Goal: Check status: Check status

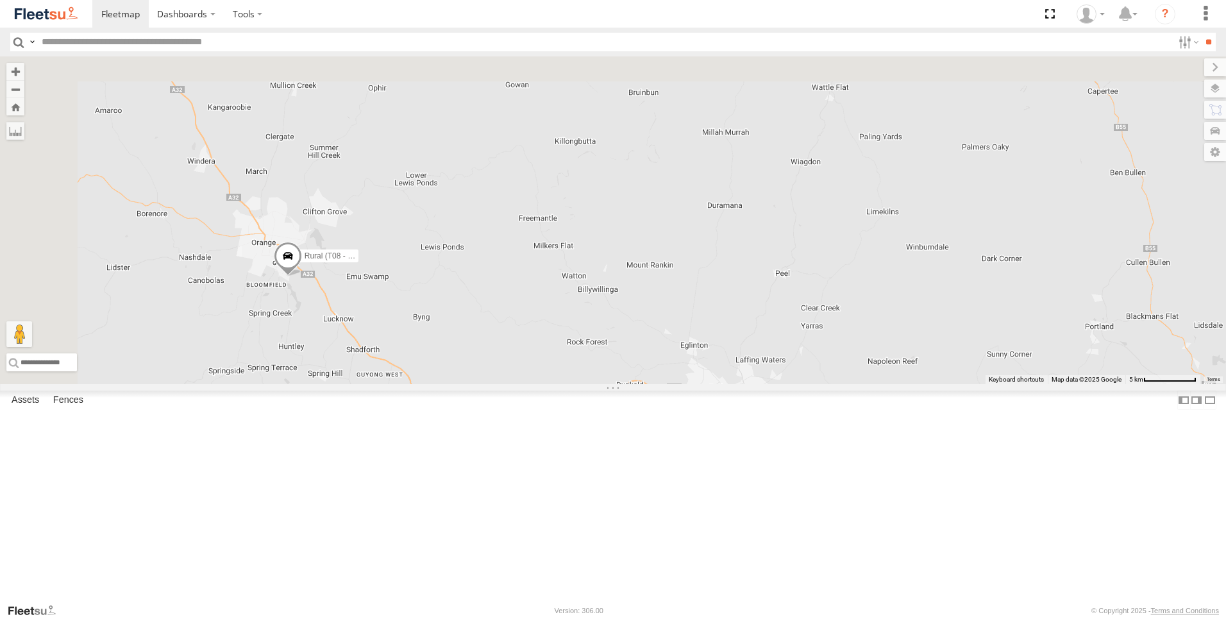
drag, startPoint x: 478, startPoint y: 155, endPoint x: 676, endPoint y: 549, distance: 440.6
click at [674, 384] on div "Brookvale (T10 - [PERSON_NAME]) Rural (T08 - [PERSON_NAME]) Revesby (T07 - [PER…" at bounding box center [613, 220] width 1226 height 328
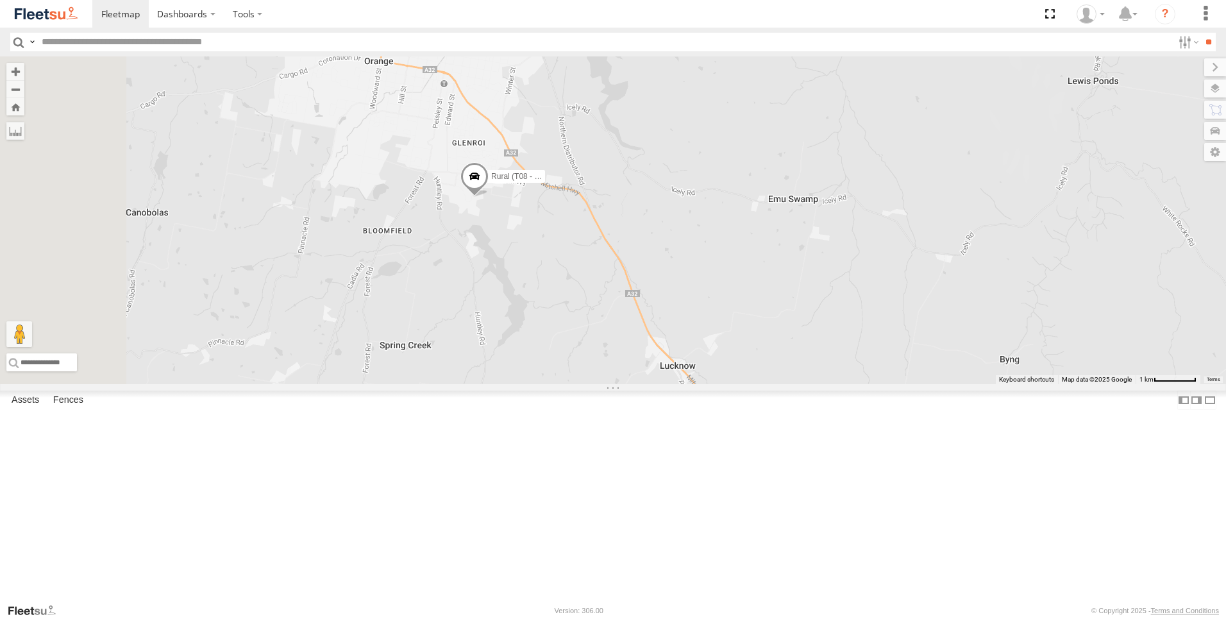
drag, startPoint x: 534, startPoint y: 413, endPoint x: 1228, endPoint y: 519, distance: 701.6
click at [1225, 519] on html "Dashboards" at bounding box center [613, 308] width 1226 height 617
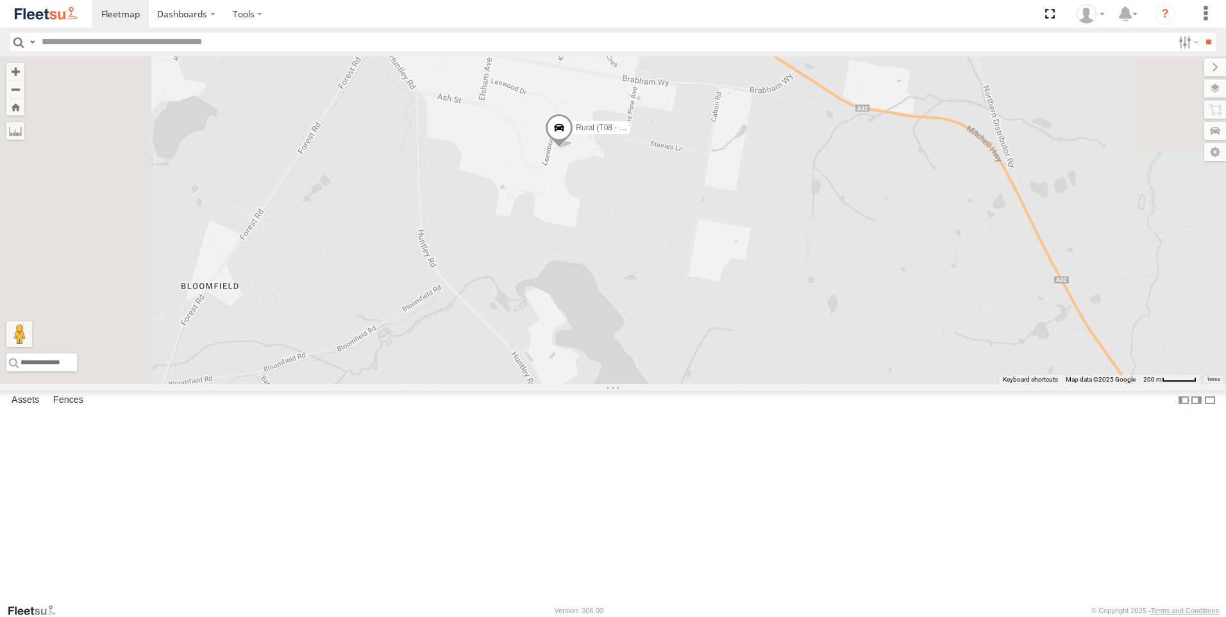
drag, startPoint x: 760, startPoint y: 302, endPoint x: 919, endPoint y: 644, distance: 377.4
click at [919, 616] on html "Dashboards" at bounding box center [613, 308] width 1226 height 617
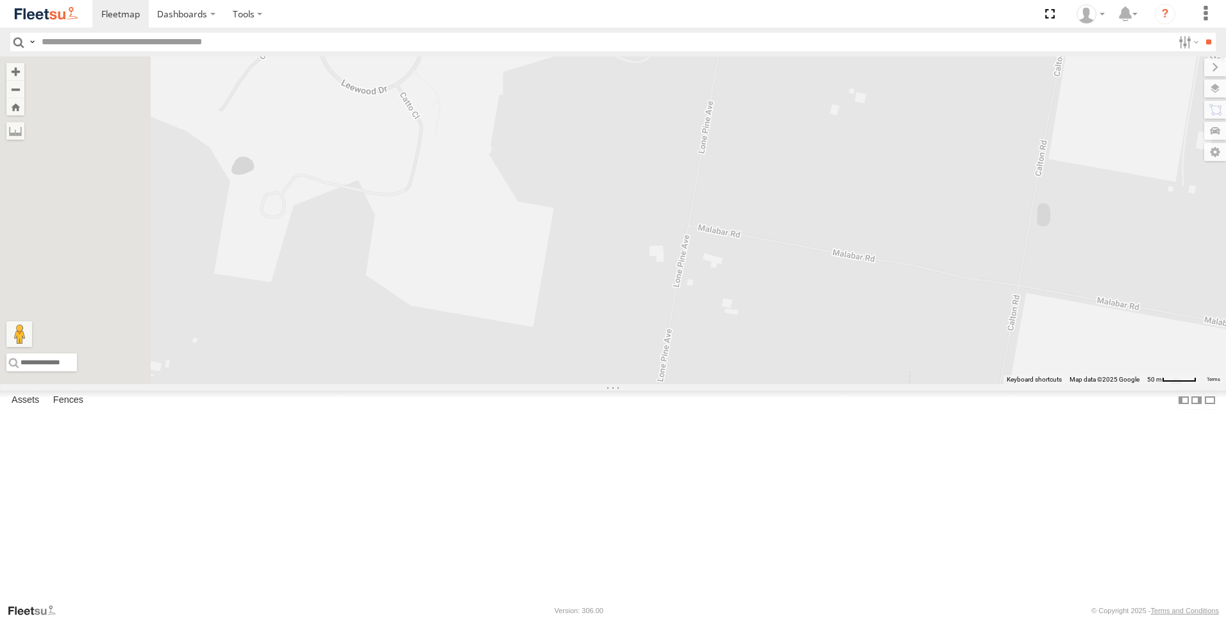
drag, startPoint x: 709, startPoint y: 201, endPoint x: 973, endPoint y: 644, distance: 515.7
click at [973, 616] on html "Dashboards" at bounding box center [613, 308] width 1226 height 617
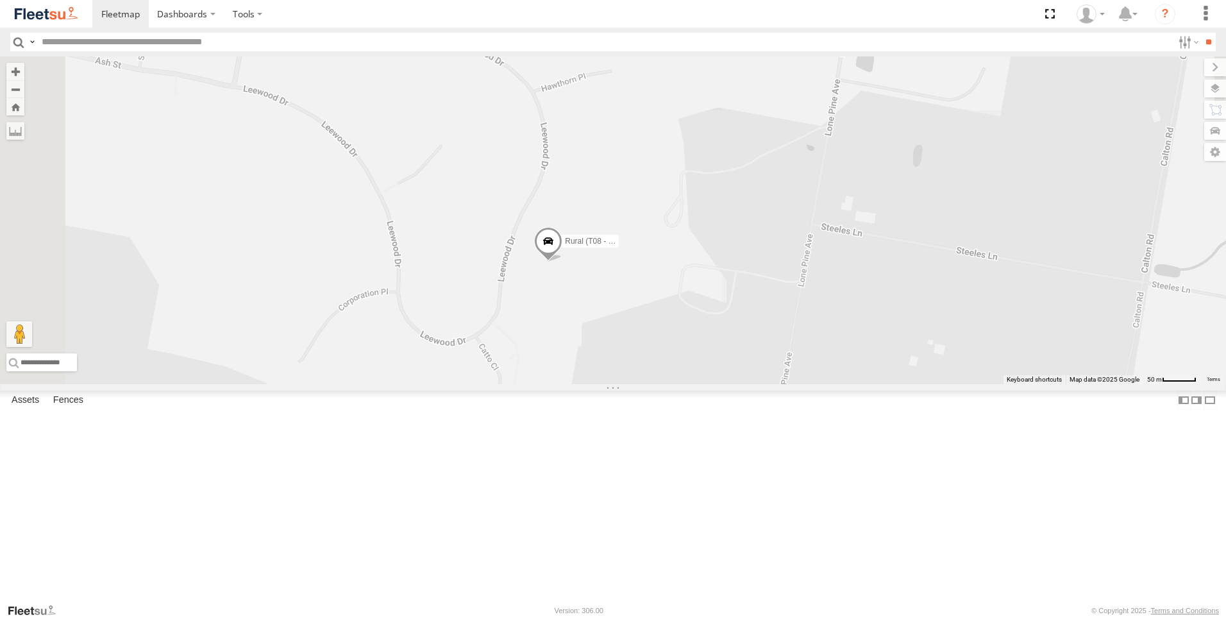
drag, startPoint x: 688, startPoint y: 144, endPoint x: 749, endPoint y: 385, distance: 248.8
click at [674, 246] on span "Rural (T08 - [PERSON_NAME])" at bounding box center [619, 241] width 109 height 9
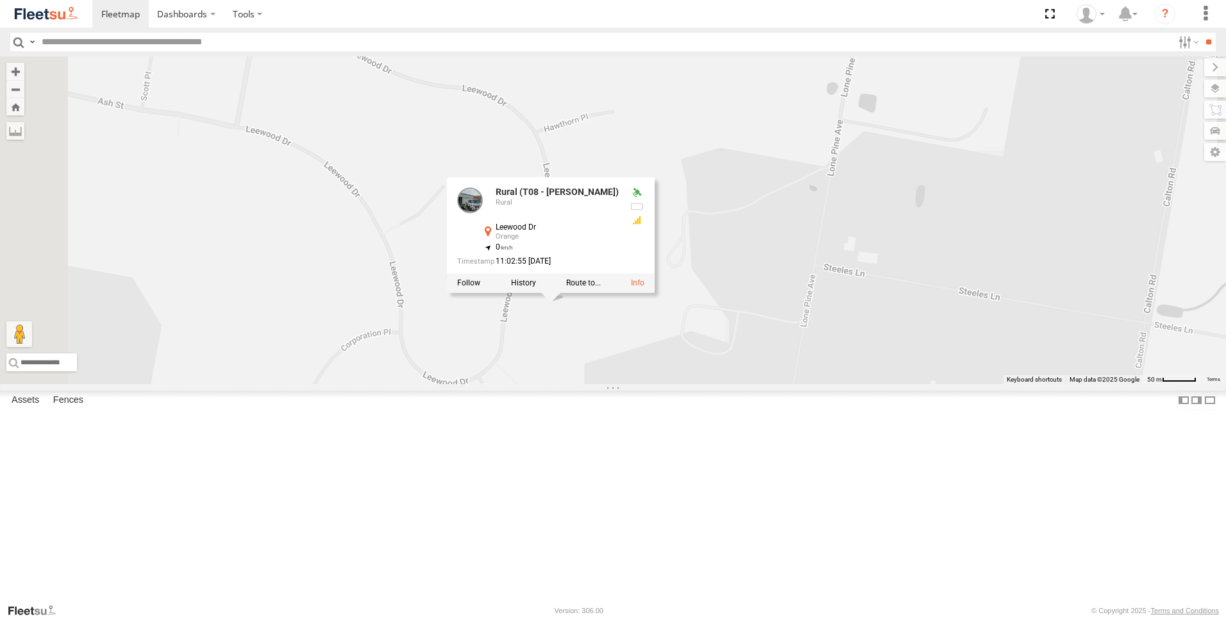
click at [733, 384] on div "Brookvale (T10 - [PERSON_NAME]) Rural (T08 - [PERSON_NAME]) Revesby (T07 - [PER…" at bounding box center [613, 220] width 1226 height 328
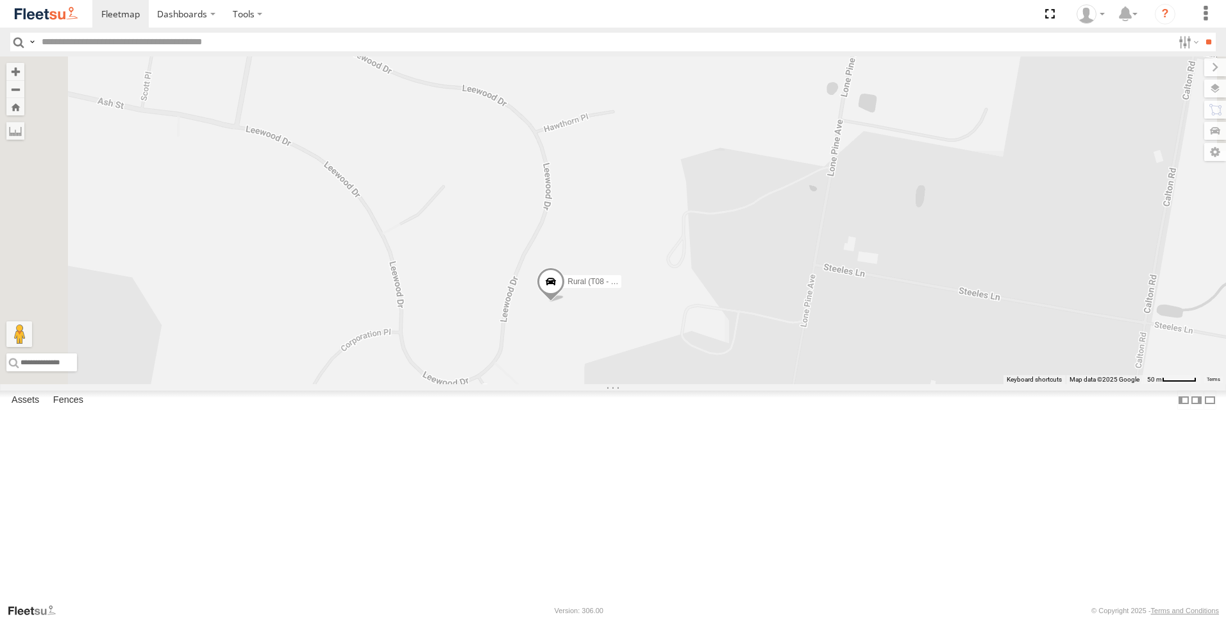
click at [726, 384] on div "Brookvale (T10 - [PERSON_NAME]) Rural (T08 - [PERSON_NAME]) Revesby (T07 - [PER…" at bounding box center [613, 220] width 1226 height 328
click at [565, 302] on span at bounding box center [551, 284] width 28 height 35
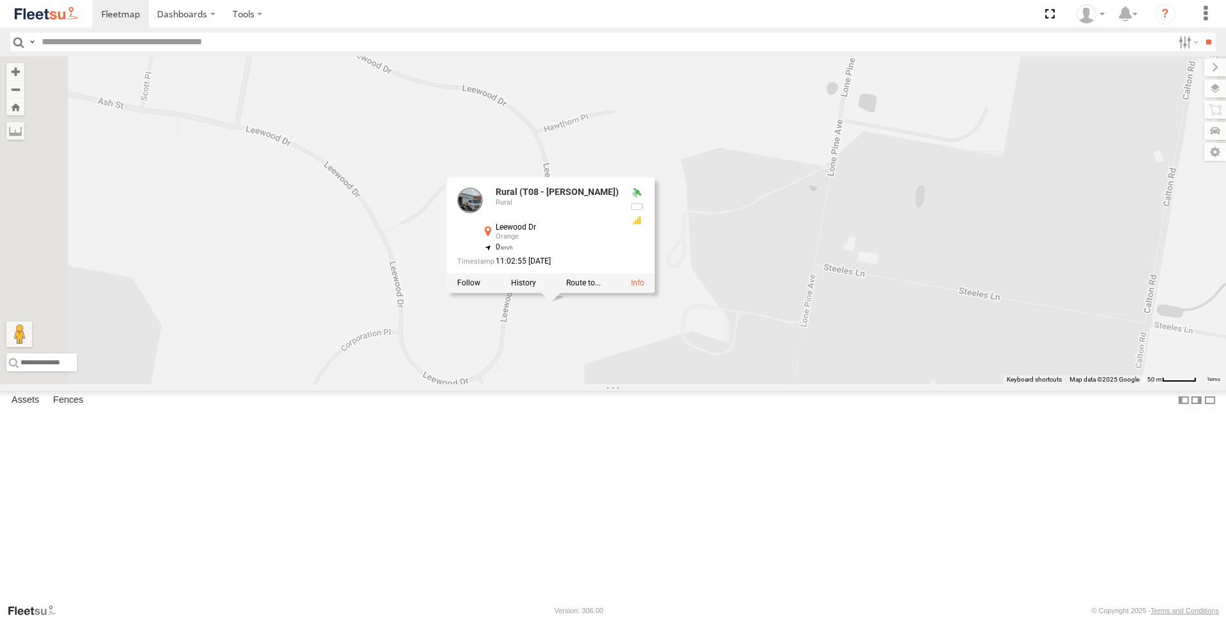
click at [708, 384] on div "Brookvale (T10 - [PERSON_NAME]) Rural (T08 - [PERSON_NAME]) Revesby (T07 - [PER…" at bounding box center [613, 220] width 1226 height 328
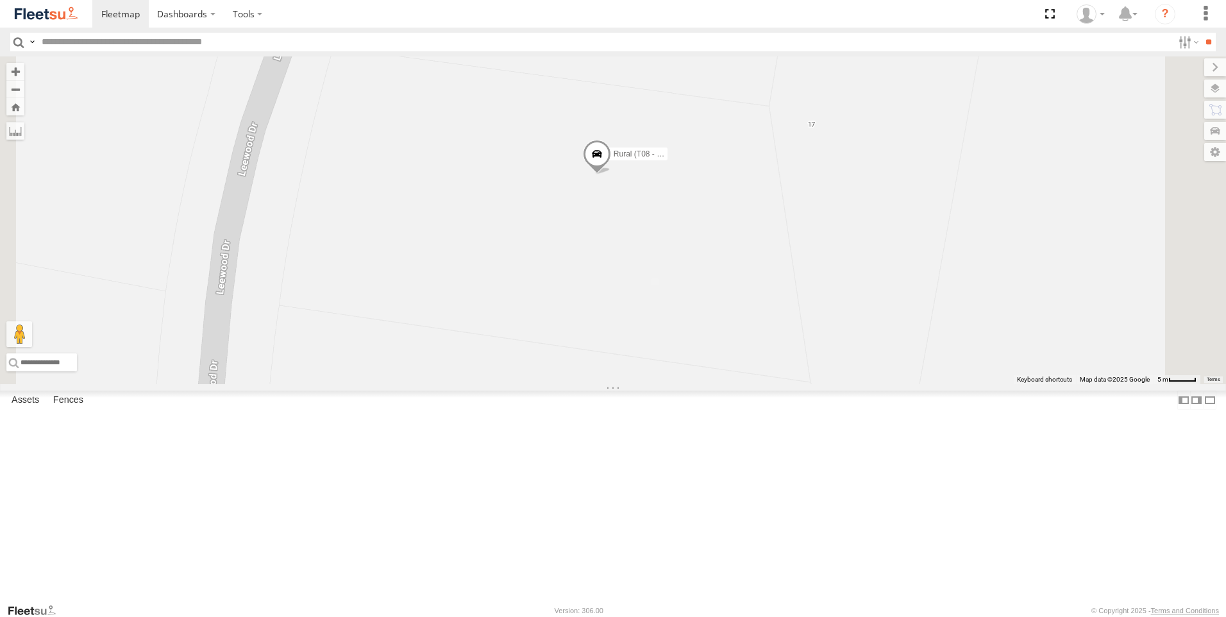
drag, startPoint x: 697, startPoint y: 275, endPoint x: 747, endPoint y: 544, distance: 273.1
click at [747, 384] on div "Brookvale (T10 - [PERSON_NAME]) Rural (T08 - [PERSON_NAME]) Revesby (T07 - [PER…" at bounding box center [613, 220] width 1226 height 328
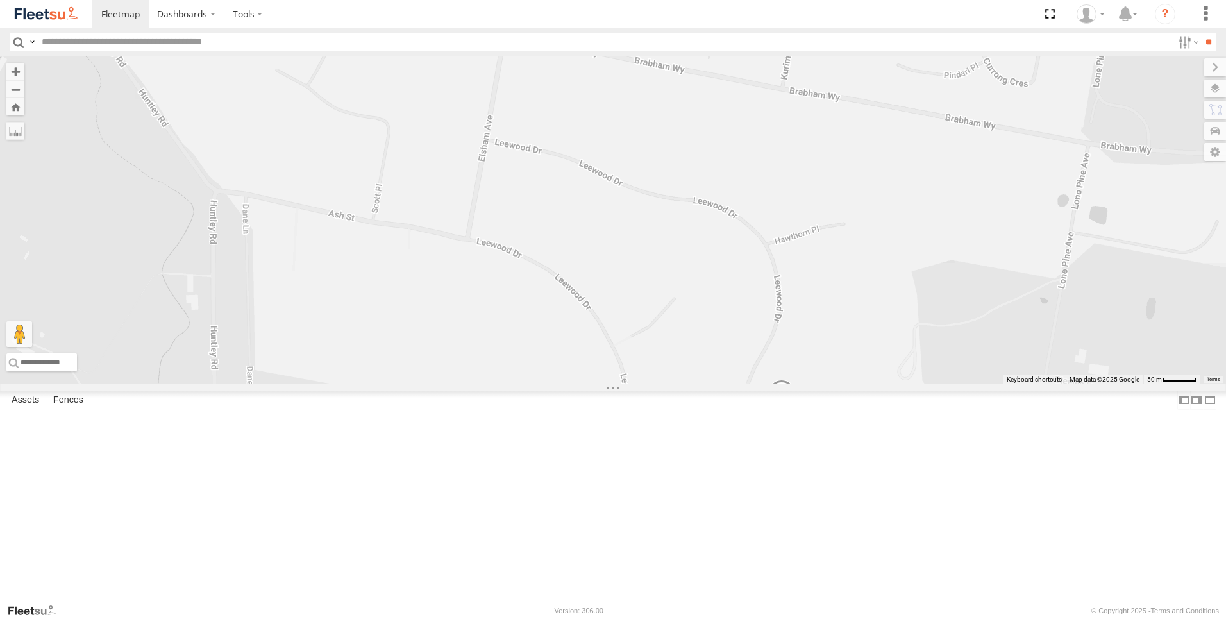
drag, startPoint x: 572, startPoint y: 310, endPoint x: 767, endPoint y: 322, distance: 195.3
click at [767, 322] on div "Brookvale (T10 - [PERSON_NAME]) Rural (T08 - [PERSON_NAME]) Revesby (T07 - [PER…" at bounding box center [613, 220] width 1226 height 328
click at [24, 135] on label at bounding box center [15, 131] width 18 height 18
click at [648, 251] on div "Brookvale (T10 - [PERSON_NAME]) Rural (T08 - [PERSON_NAME]) Revesby (T07 - [PER…" at bounding box center [613, 220] width 1226 height 328
click at [937, 384] on div "Brookvale (T10 - [PERSON_NAME]) Rural (T08 - [PERSON_NAME]) Revesby (T07 - [PER…" at bounding box center [613, 220] width 1226 height 328
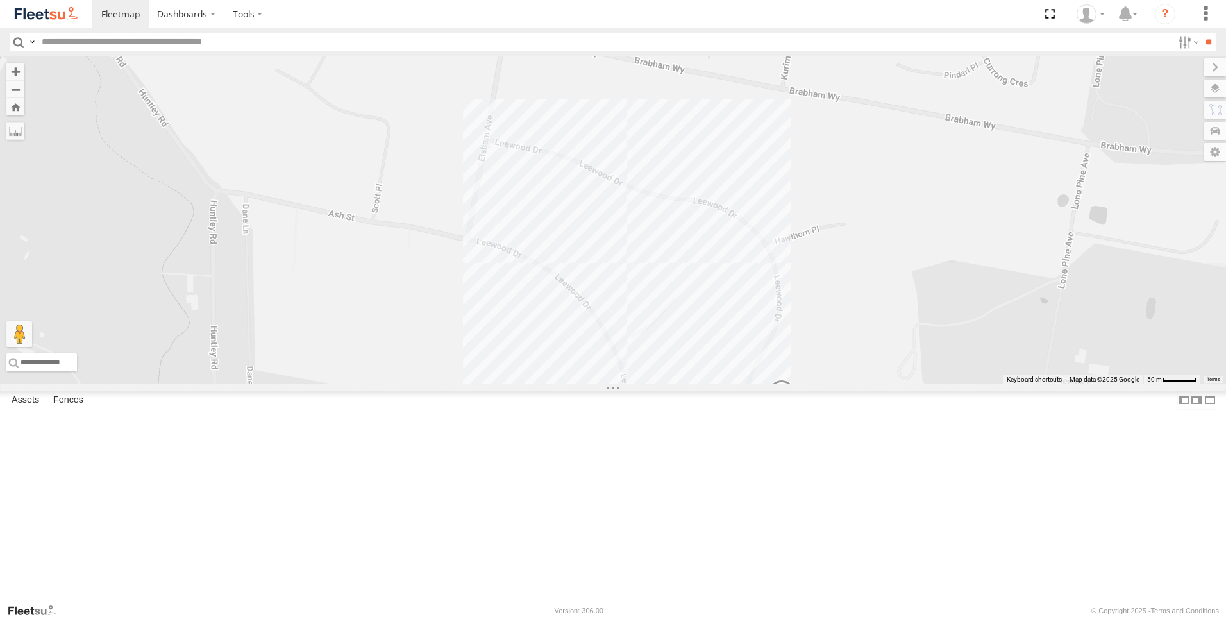
click at [492, 146] on img at bounding box center [488, 142] width 8 height 8
click at [0, 0] on label at bounding box center [0, 0] width 0 height 0
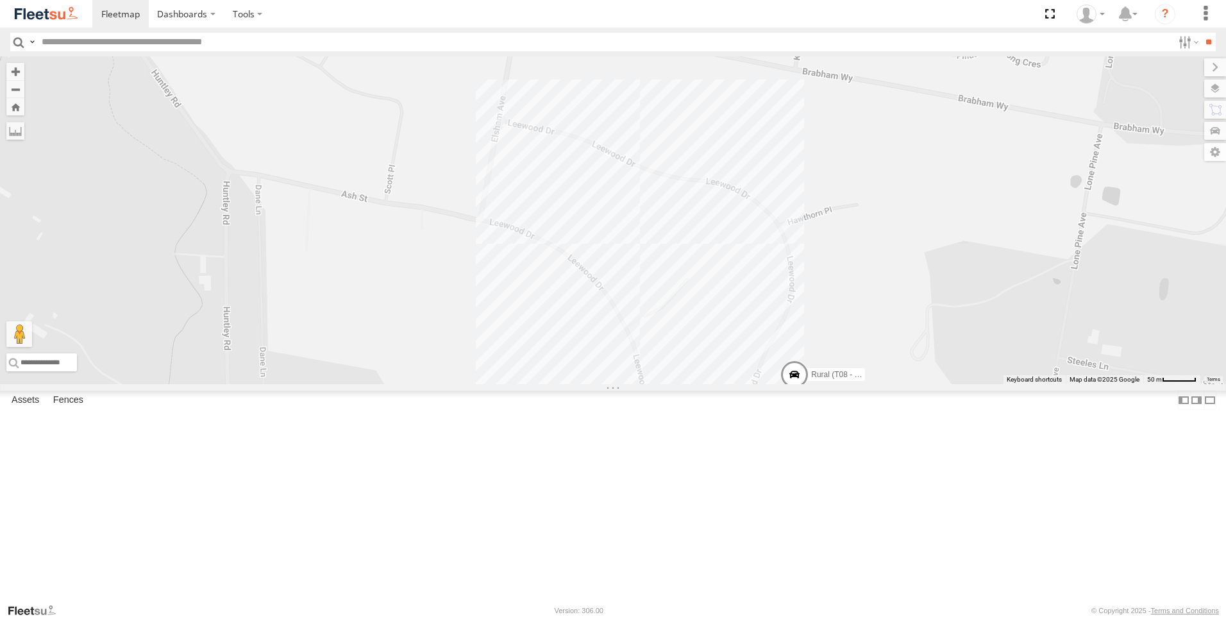
drag, startPoint x: 683, startPoint y: 290, endPoint x: 699, endPoint y: 267, distance: 27.2
click at [699, 267] on div "Brookvale (T10 - [PERSON_NAME]) Rural (T08 - [PERSON_NAME]) Revesby (T07 - [PER…" at bounding box center [613, 220] width 1226 height 328
click at [0, 0] on label at bounding box center [0, 0] width 0 height 0
click at [777, 269] on div "Brookvale (T10 - [PERSON_NAME]) Rural (T08 - [PERSON_NAME]) Revesby (T07 - [PER…" at bounding box center [613, 220] width 1226 height 328
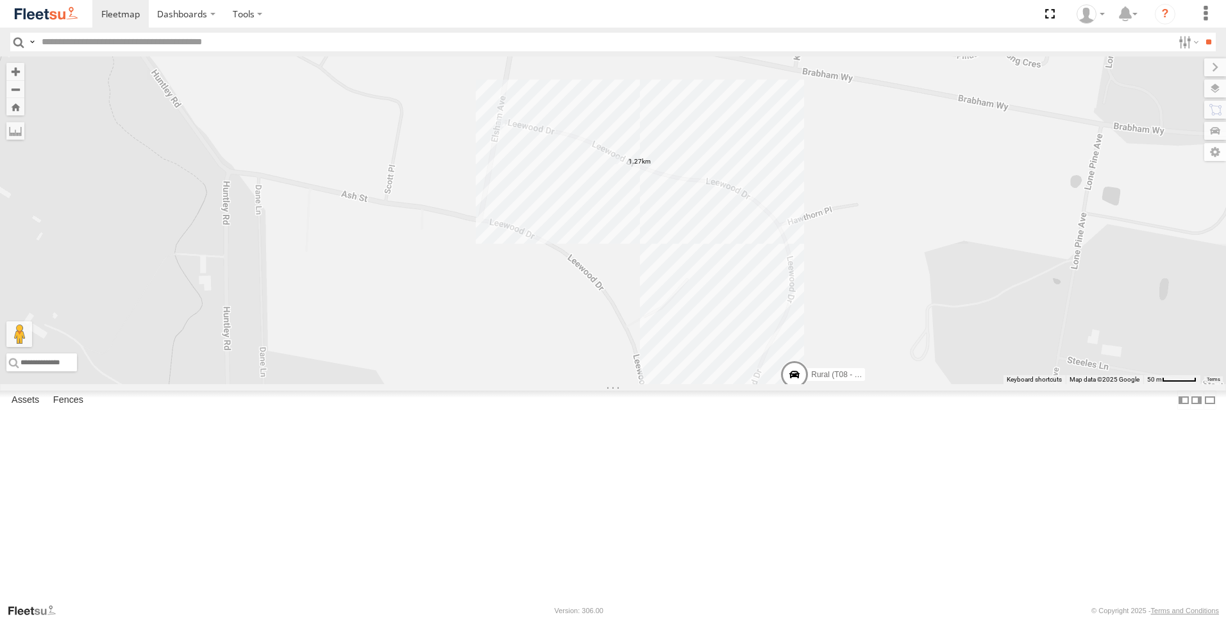
click at [724, 321] on div "Brookvale (T10 - [PERSON_NAME]) Rural (T08 - [PERSON_NAME]) Revesby (T07 - [PER…" at bounding box center [613, 220] width 1226 height 328
click at [860, 384] on div "Brookvale (T10 - [PERSON_NAME]) Rural (T08 - [PERSON_NAME]) Revesby (T07 - [PER…" at bounding box center [613, 220] width 1226 height 328
click at [504, 128] on img at bounding box center [501, 125] width 8 height 8
click at [24, 127] on label at bounding box center [15, 131] width 18 height 18
